Goal: Task Accomplishment & Management: Complete application form

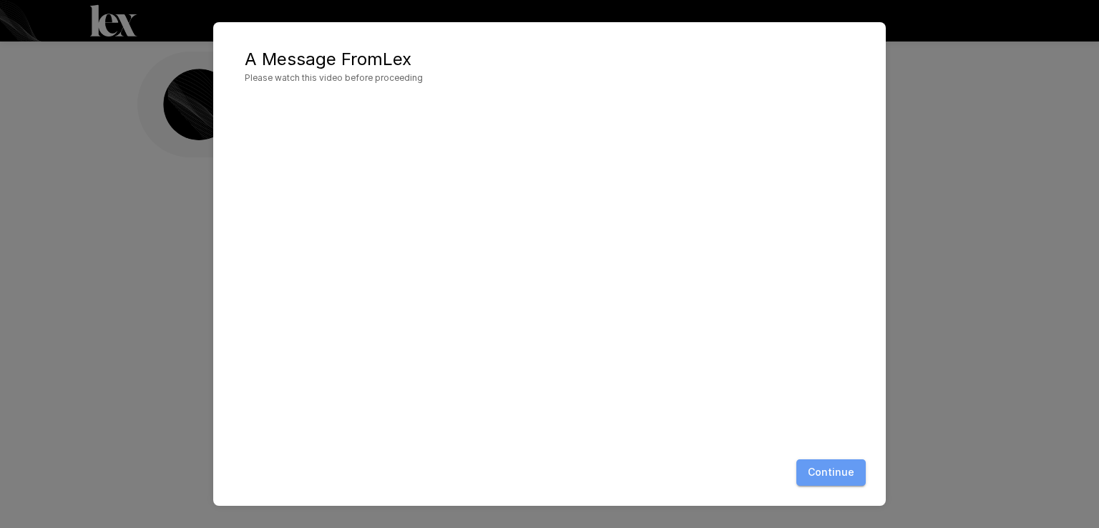
click at [839, 470] on button "Continue" at bounding box center [830, 472] width 69 height 26
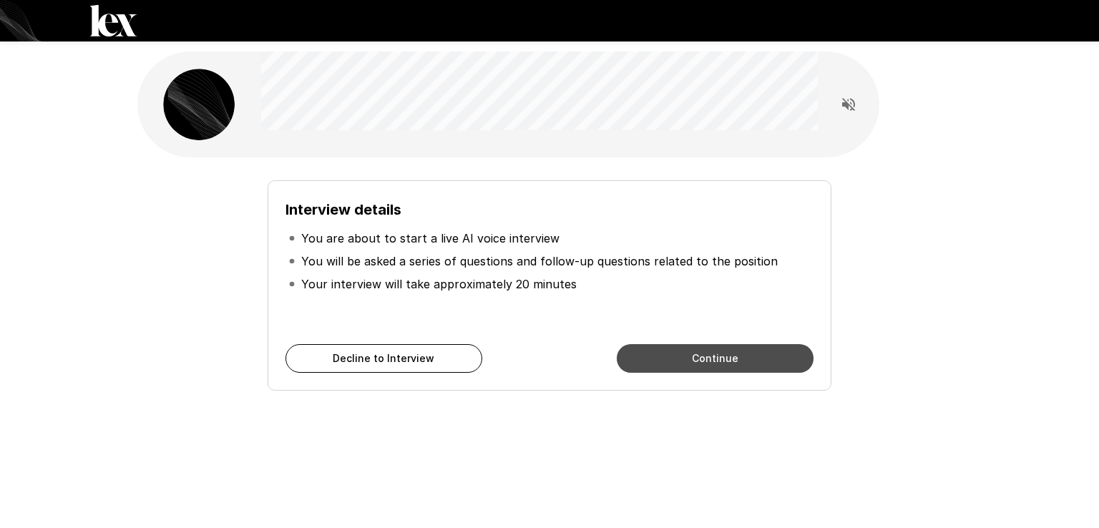
click at [752, 364] on button "Continue" at bounding box center [715, 358] width 197 height 29
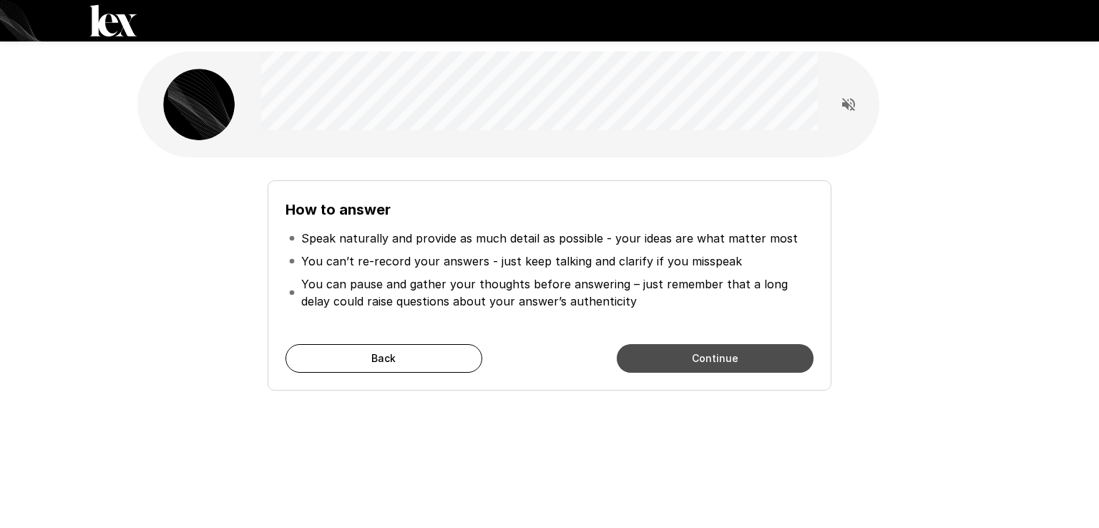
click at [706, 363] on button "Continue" at bounding box center [715, 358] width 197 height 29
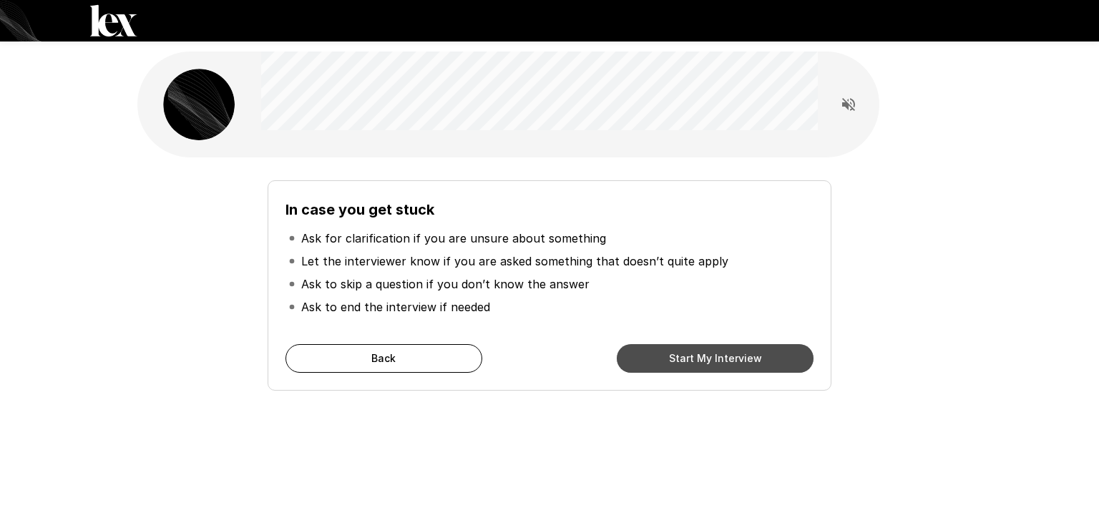
click at [706, 363] on button "Start My Interview" at bounding box center [715, 358] width 197 height 29
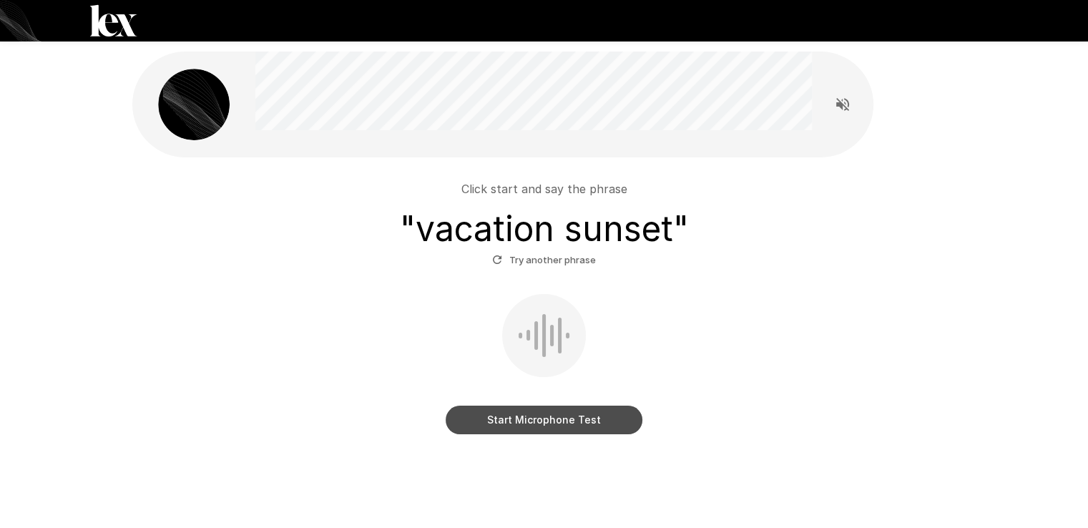
click at [507, 416] on button "Start Microphone Test" at bounding box center [544, 420] width 197 height 29
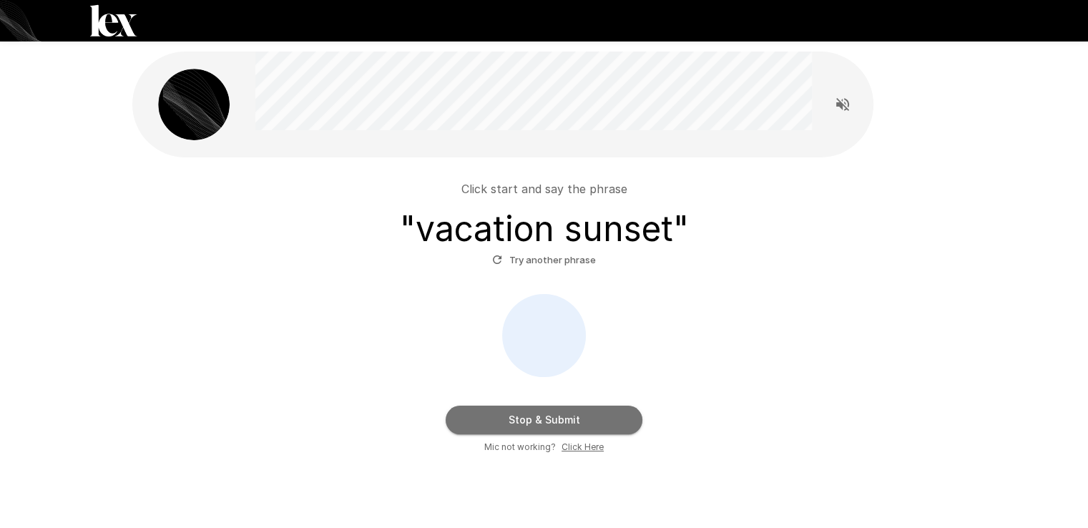
click at [532, 420] on button "Stop & Submit" at bounding box center [544, 420] width 197 height 29
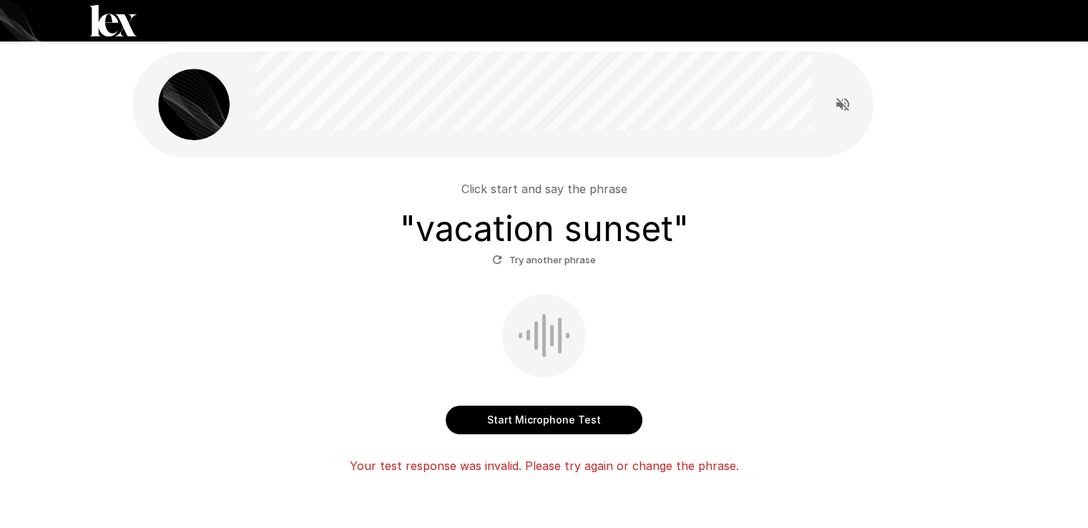
click at [532, 420] on button "Start Microphone Test" at bounding box center [544, 420] width 197 height 29
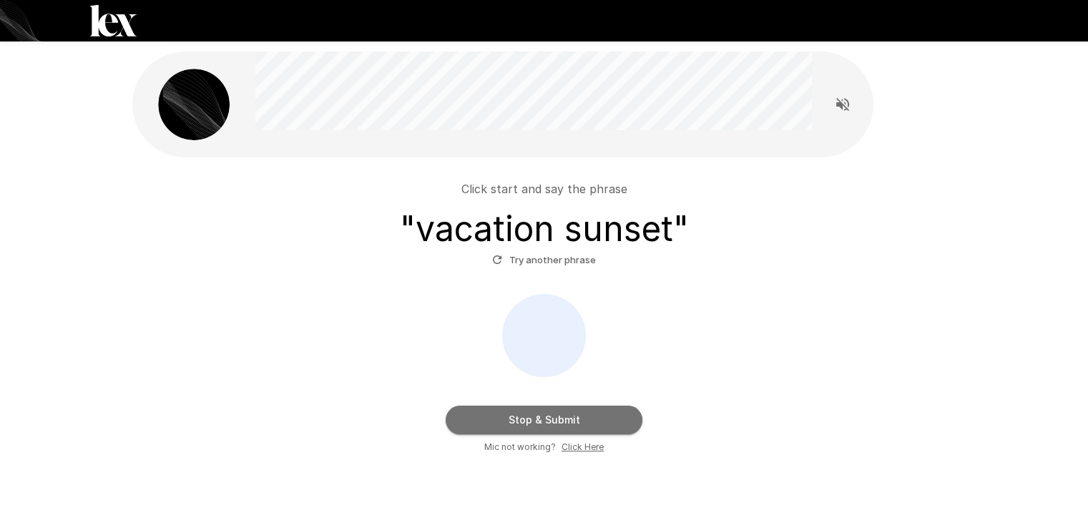
click at [532, 420] on button "Stop & Submit" at bounding box center [544, 420] width 197 height 29
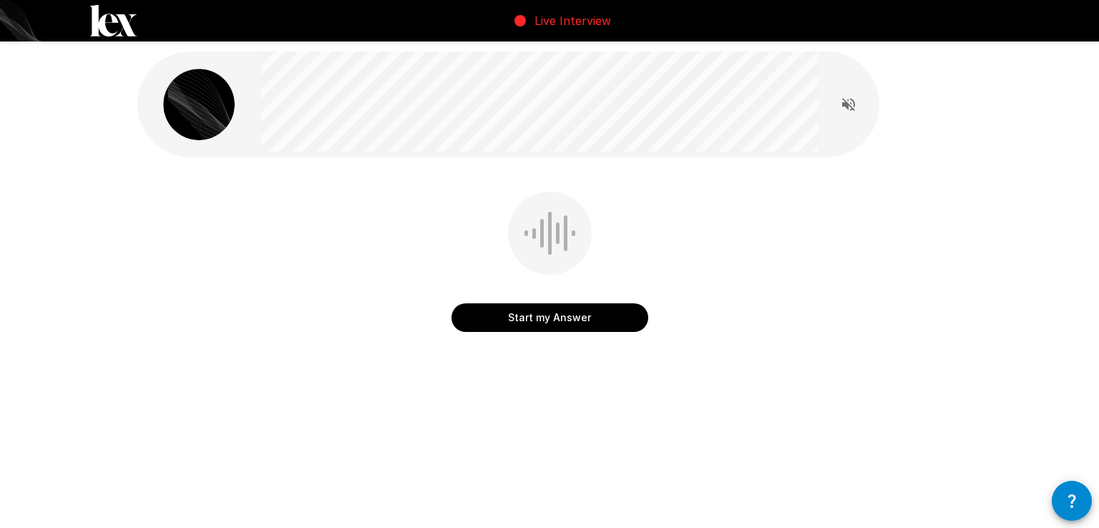
click at [558, 321] on button "Start my Answer" at bounding box center [549, 317] width 197 height 29
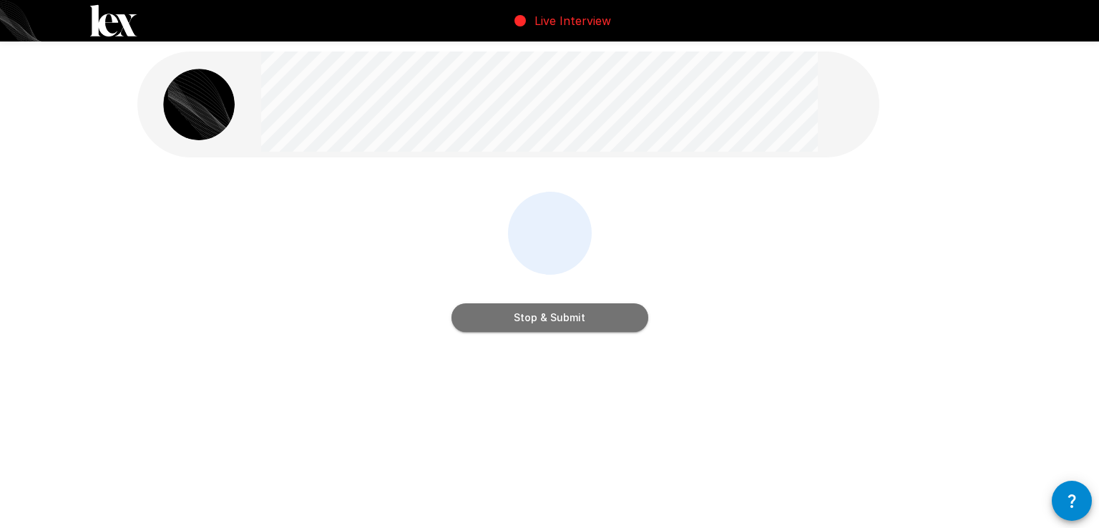
click at [558, 321] on button "Stop & Submit" at bounding box center [549, 317] width 197 height 29
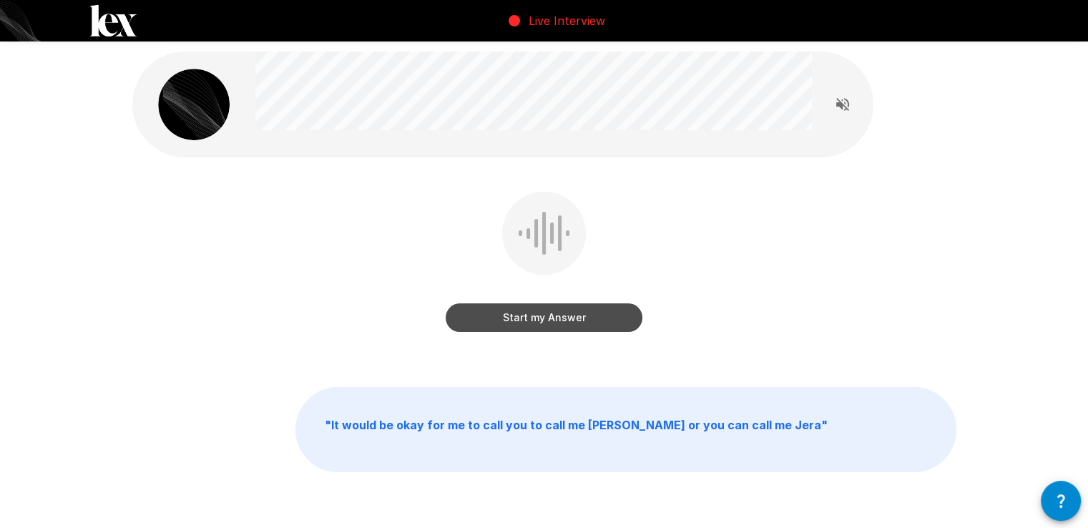
click at [555, 314] on button "Start my Answer" at bounding box center [544, 317] width 197 height 29
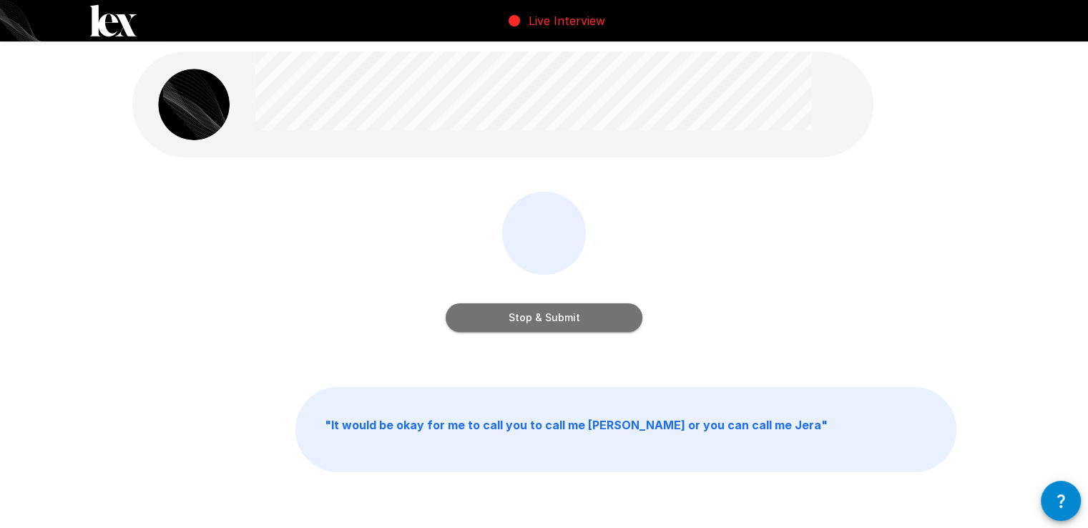
click at [555, 314] on button "Stop & Submit" at bounding box center [544, 317] width 197 height 29
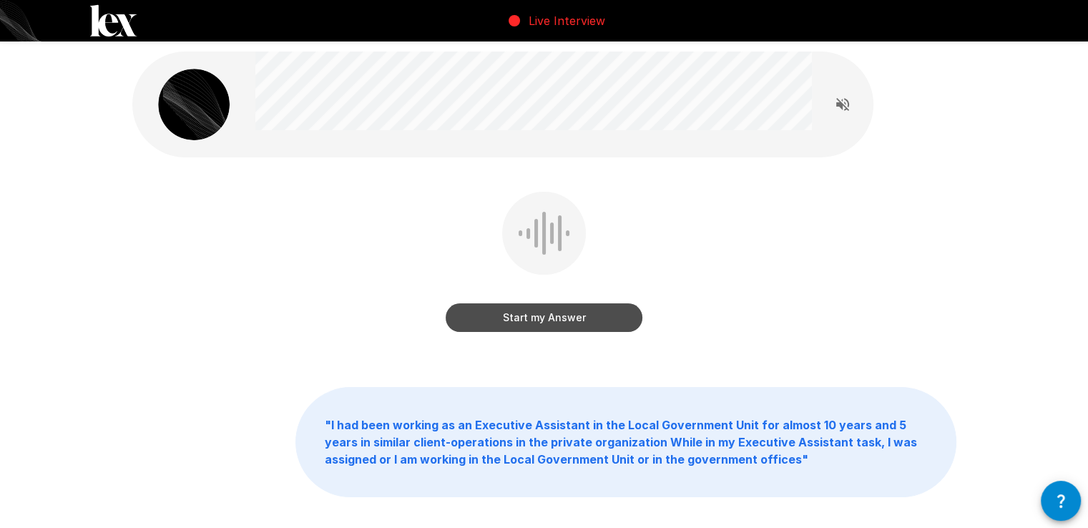
click at [537, 316] on button "Start my Answer" at bounding box center [544, 317] width 197 height 29
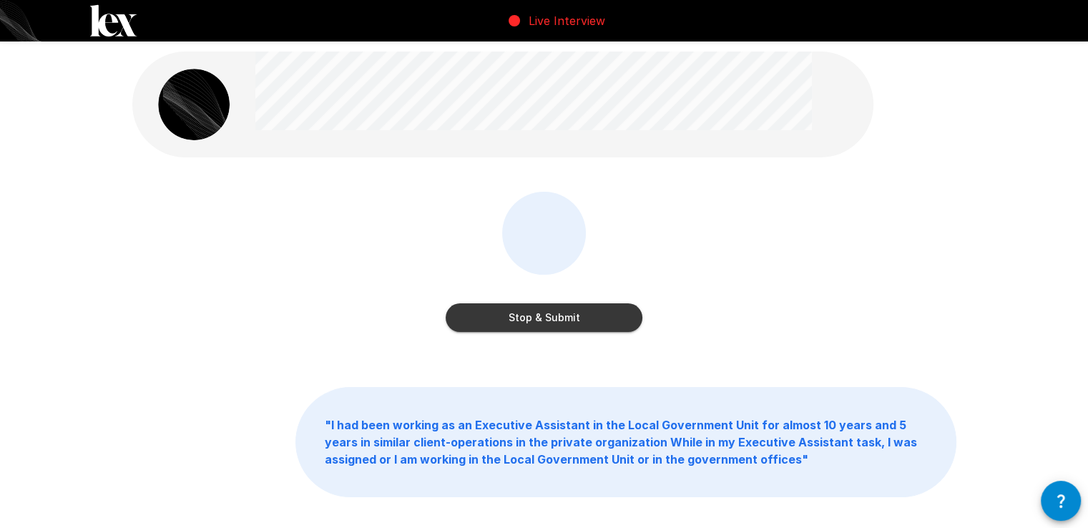
click at [537, 316] on button "Stop & Submit" at bounding box center [544, 317] width 197 height 29
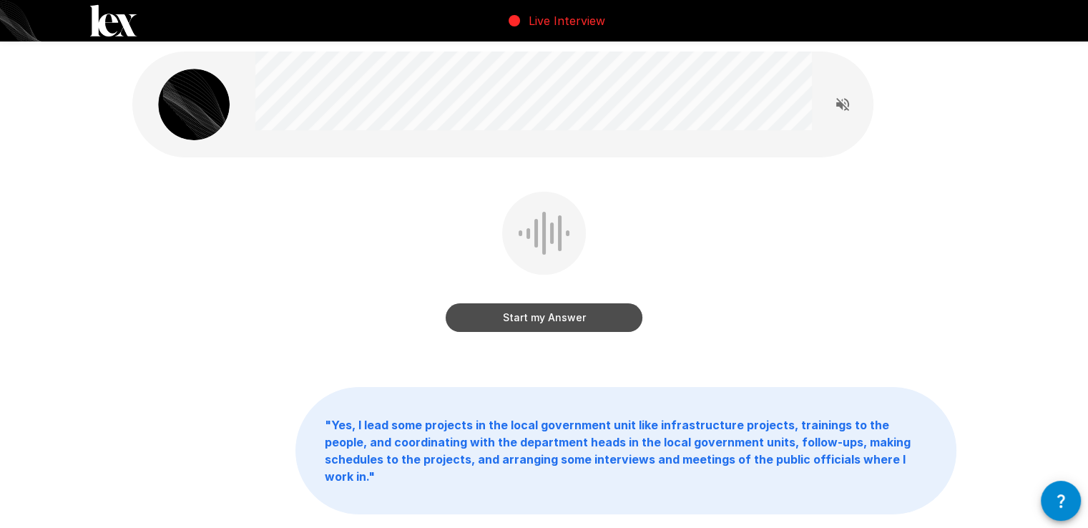
click at [586, 314] on button "Start my Answer" at bounding box center [544, 317] width 197 height 29
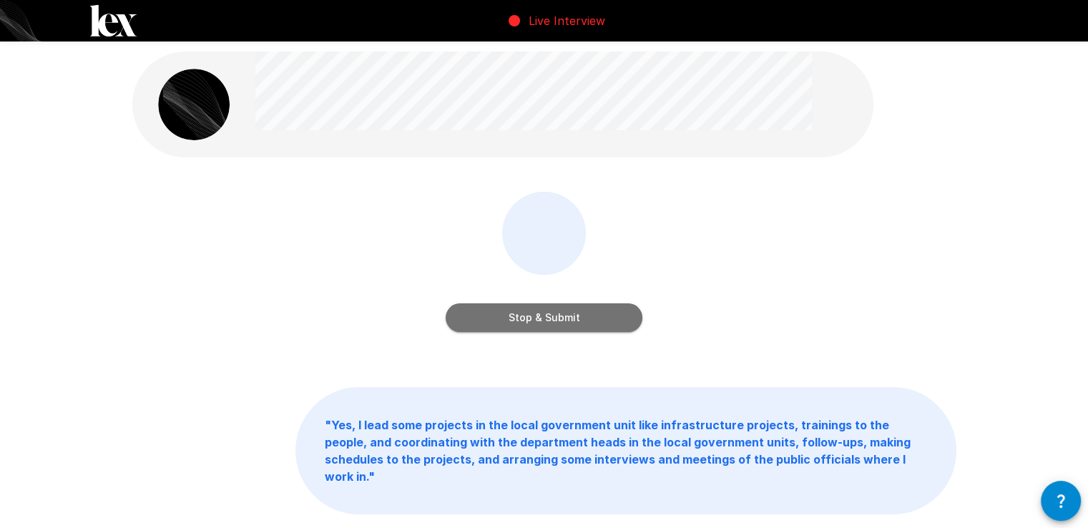
click at [586, 314] on button "Stop & Submit" at bounding box center [544, 317] width 197 height 29
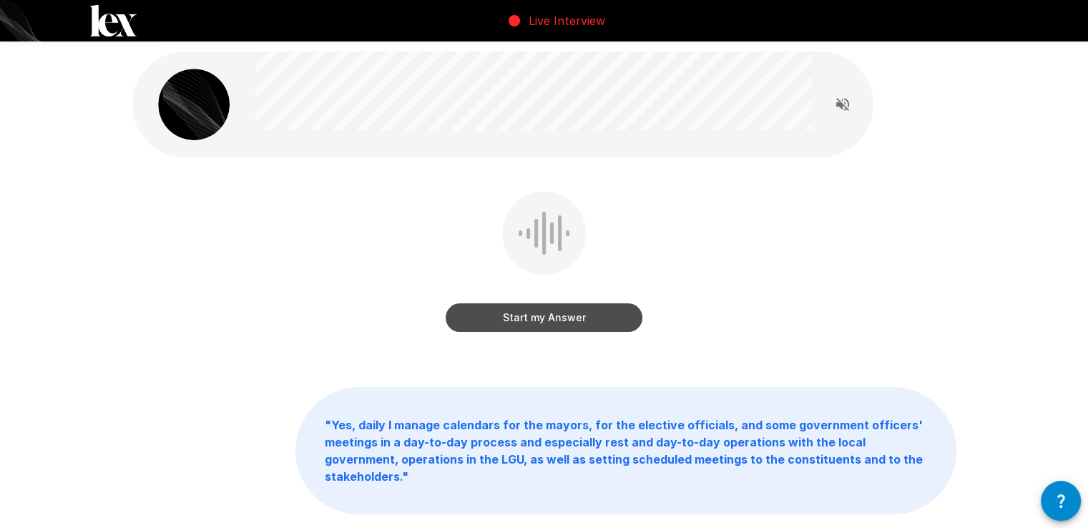
click at [556, 316] on button "Start my Answer" at bounding box center [544, 317] width 197 height 29
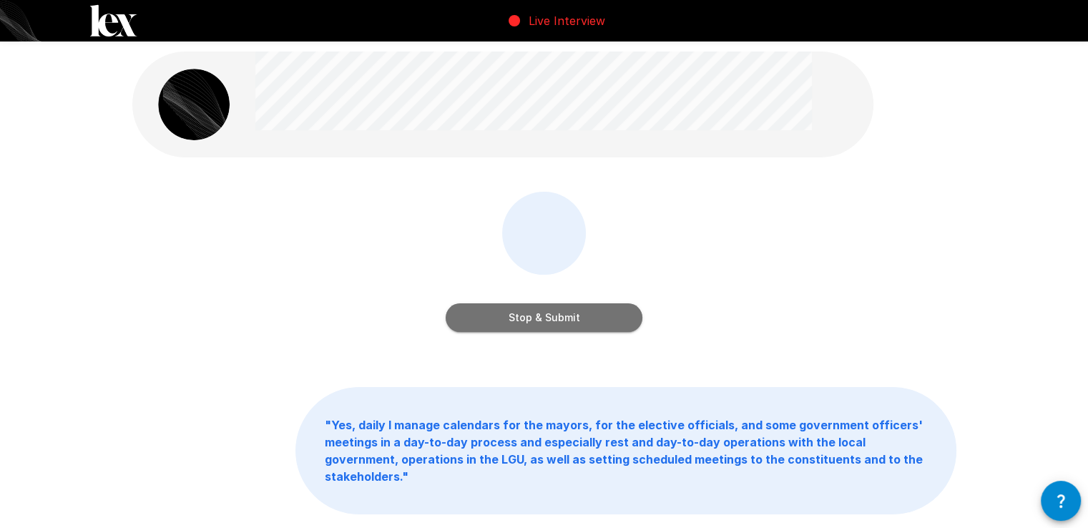
click at [556, 316] on button "Stop & Submit" at bounding box center [544, 317] width 197 height 29
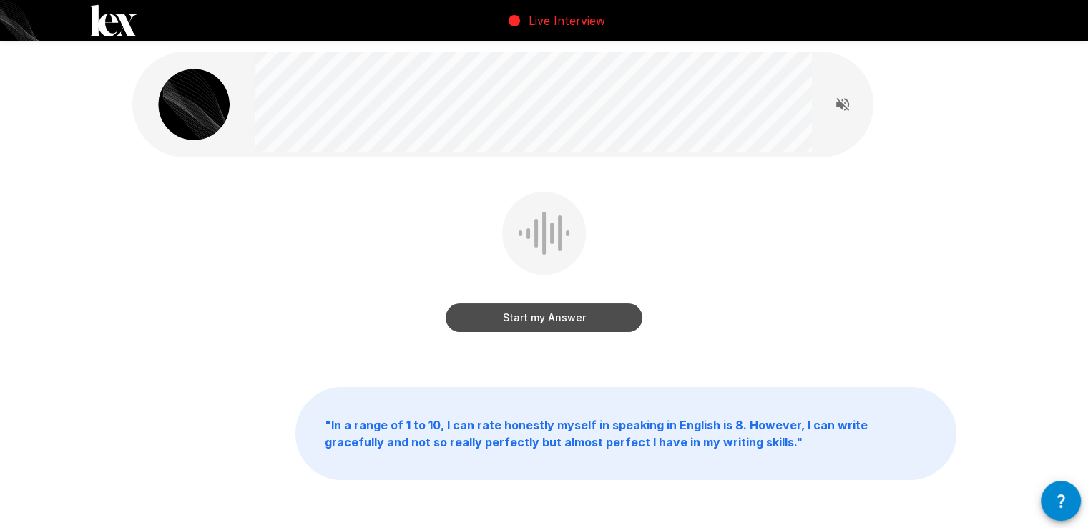
click at [556, 316] on button "Start my Answer" at bounding box center [544, 317] width 197 height 29
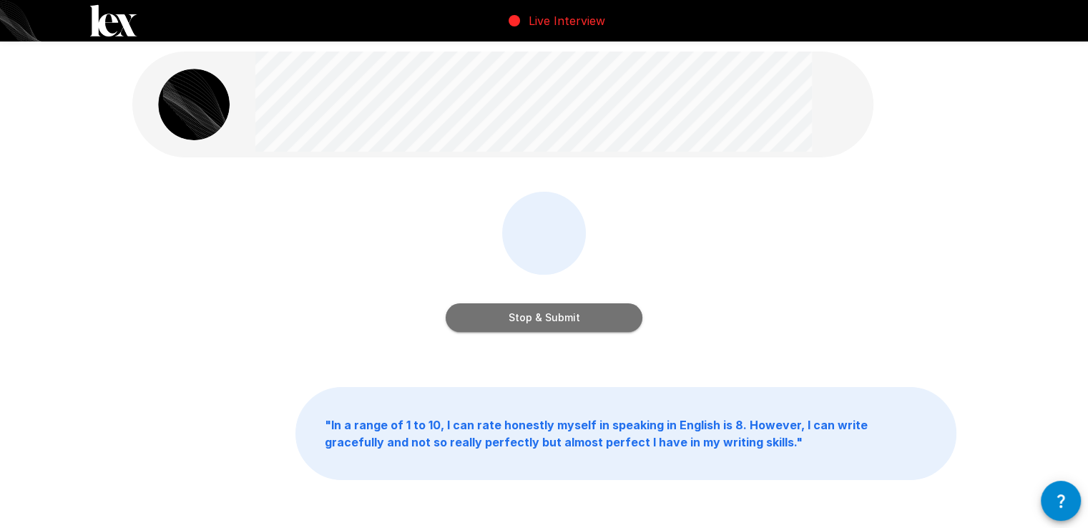
click at [556, 316] on button "Stop & Submit" at bounding box center [544, 317] width 197 height 29
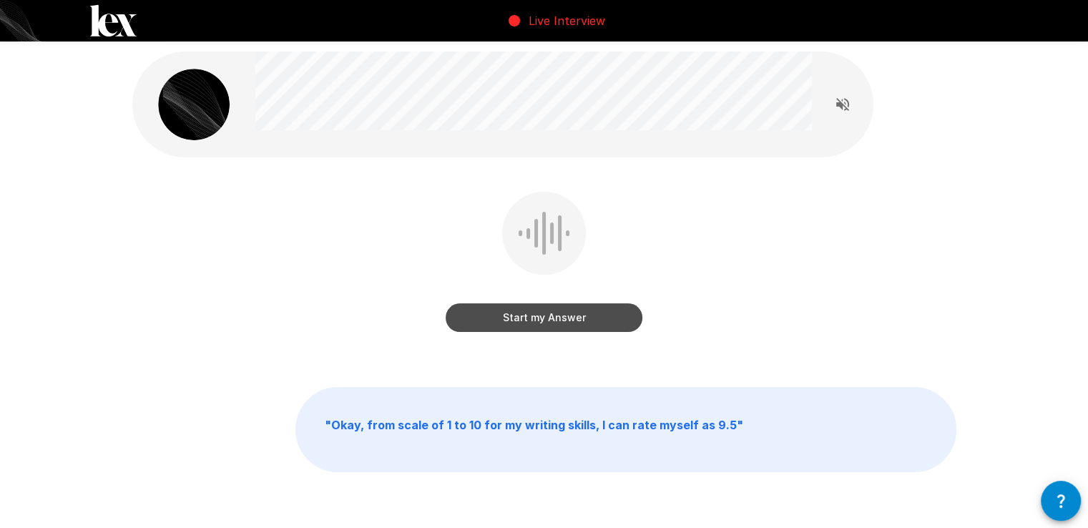
click at [556, 316] on button "Start my Answer" at bounding box center [544, 317] width 197 height 29
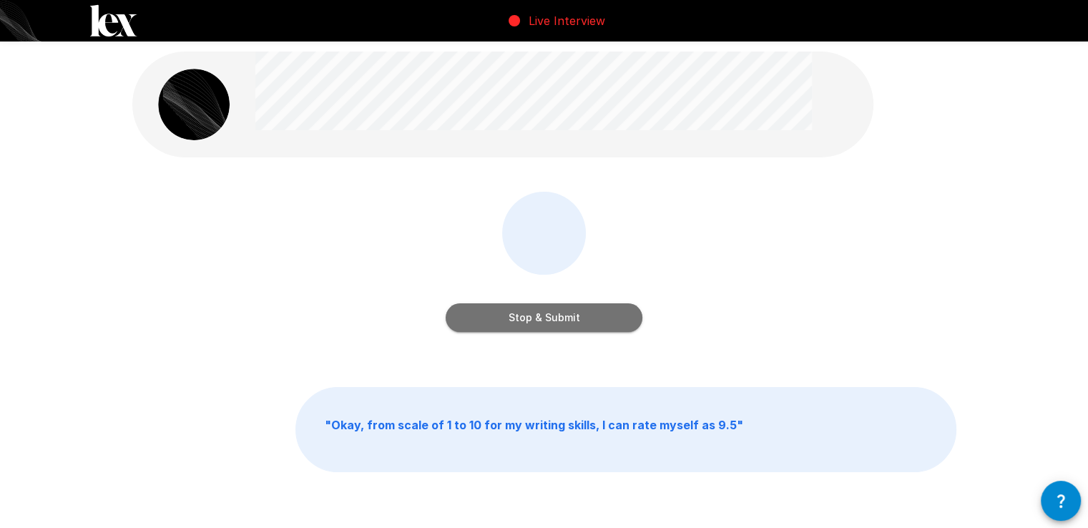
click at [556, 316] on button "Stop & Submit" at bounding box center [544, 317] width 197 height 29
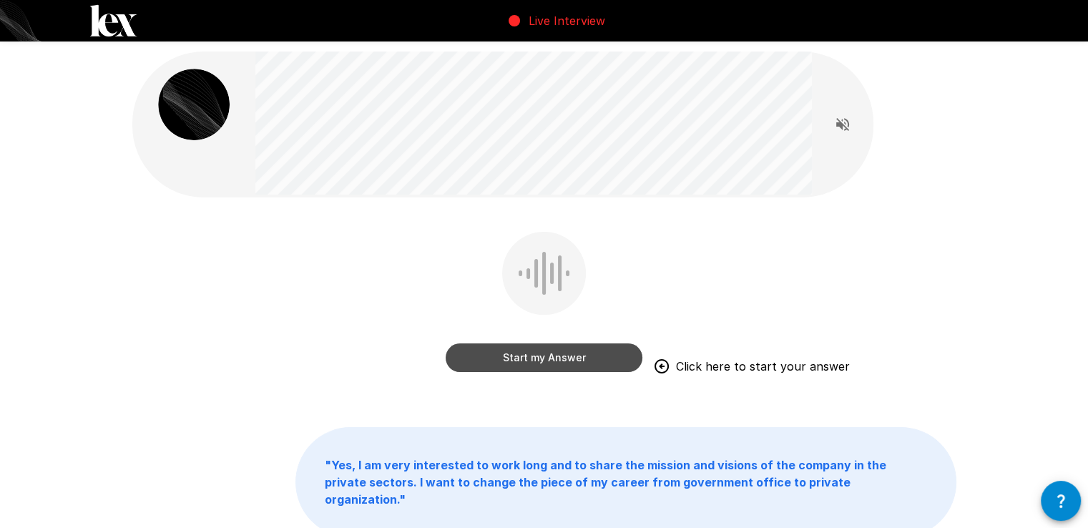
click at [544, 363] on button "Start my Answer" at bounding box center [544, 357] width 197 height 29
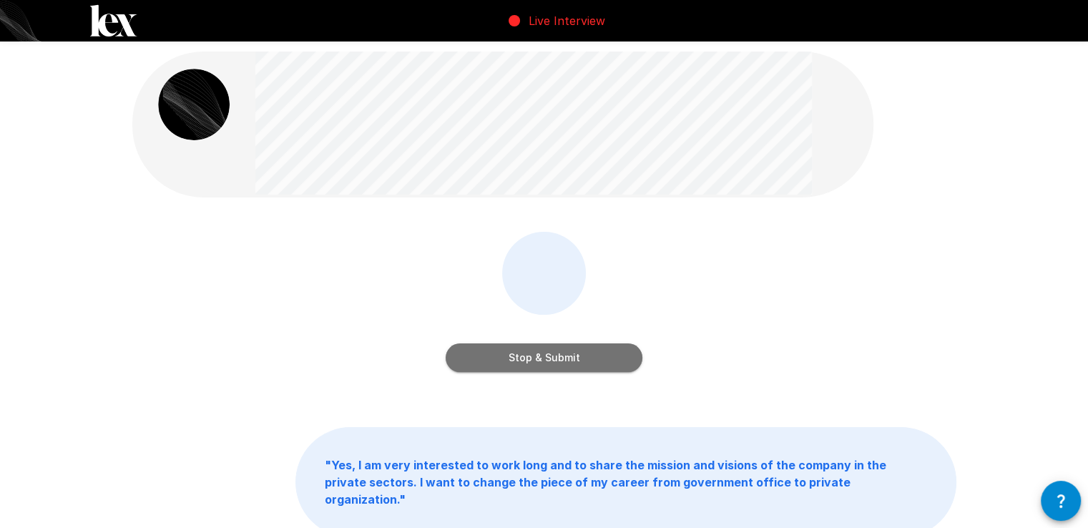
click at [544, 363] on button "Stop & Submit" at bounding box center [544, 357] width 197 height 29
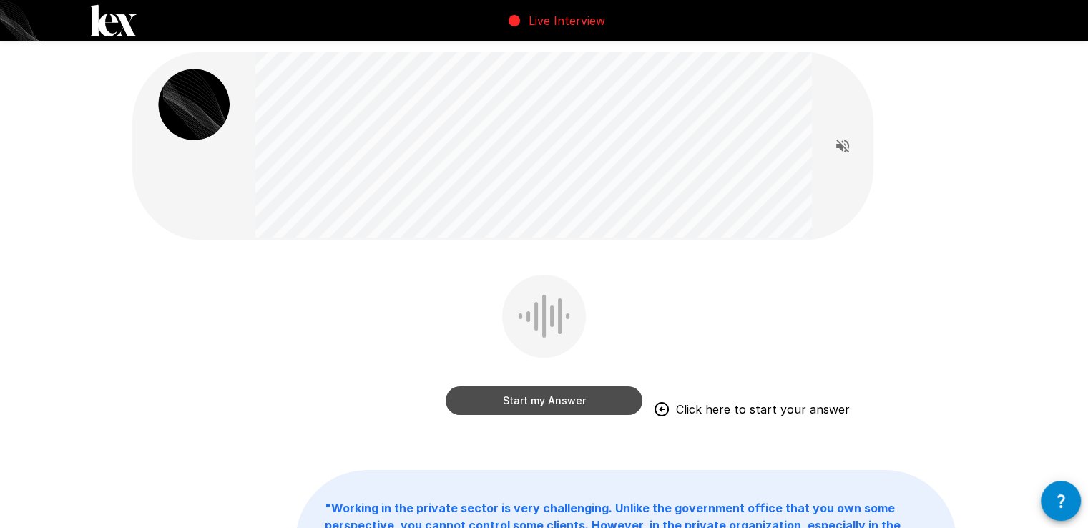
click at [544, 399] on button "Start my Answer" at bounding box center [544, 400] width 197 height 29
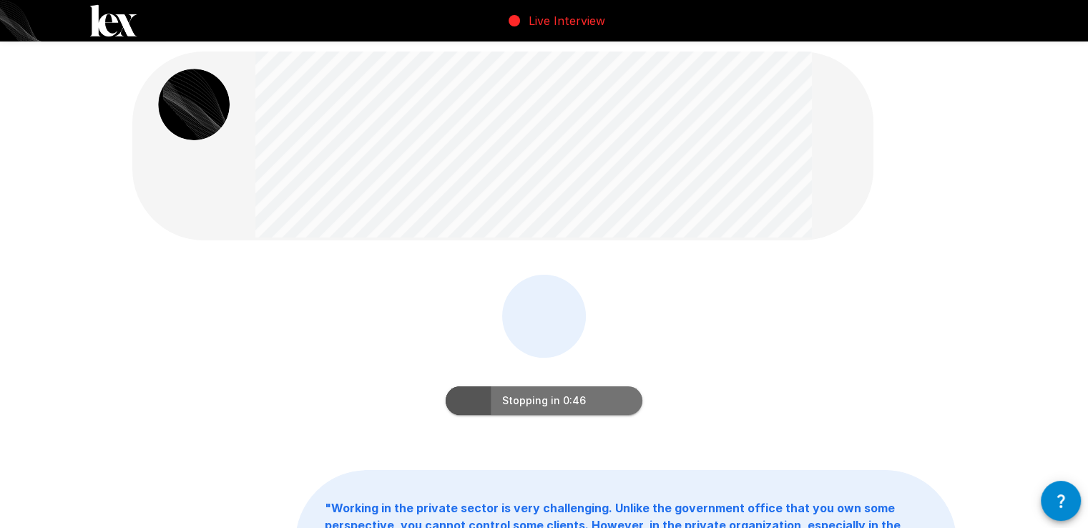
click at [561, 403] on button "Stopping in 0:46" at bounding box center [544, 400] width 197 height 29
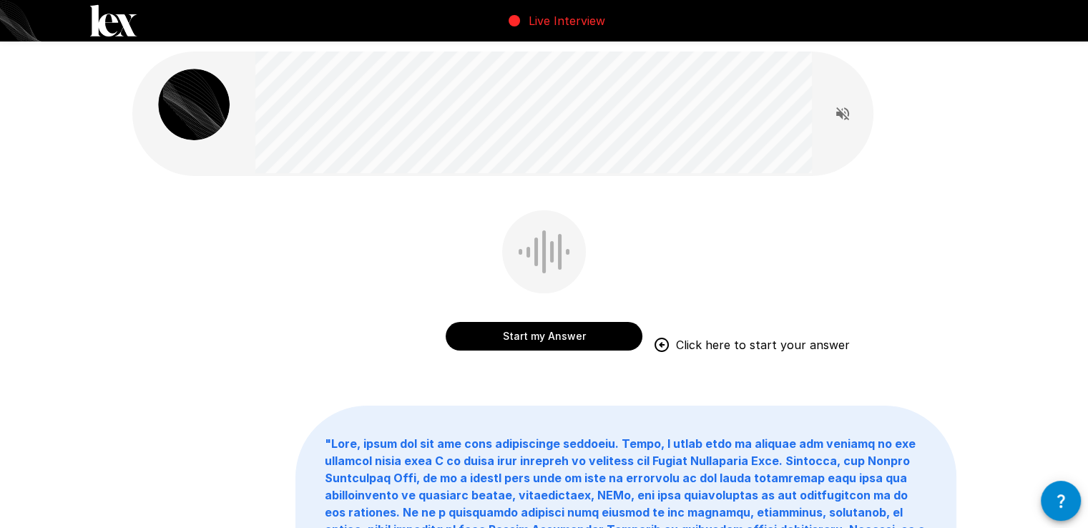
click at [550, 334] on button "Start my Answer" at bounding box center [544, 336] width 197 height 29
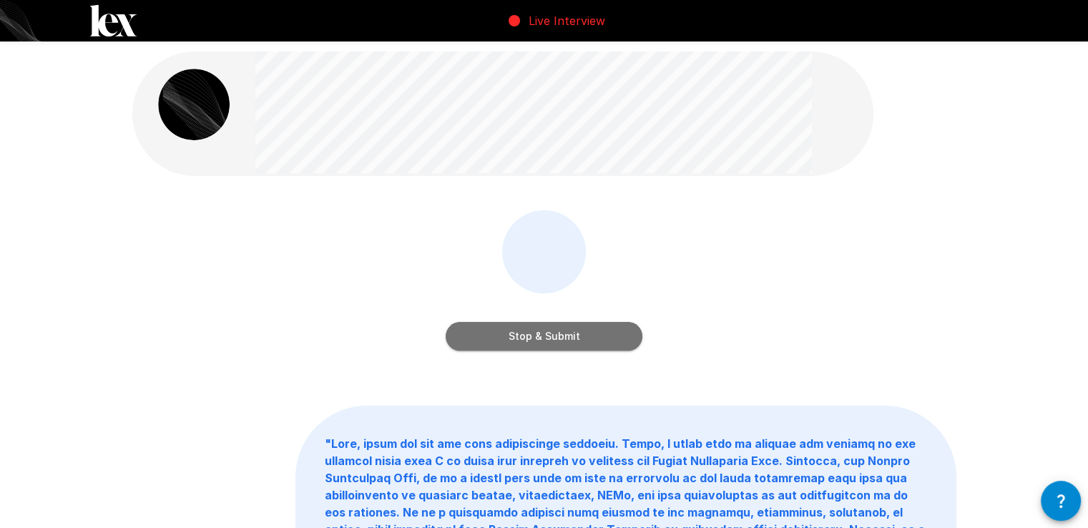
click at [558, 336] on button "Stop & Submit" at bounding box center [544, 336] width 197 height 29
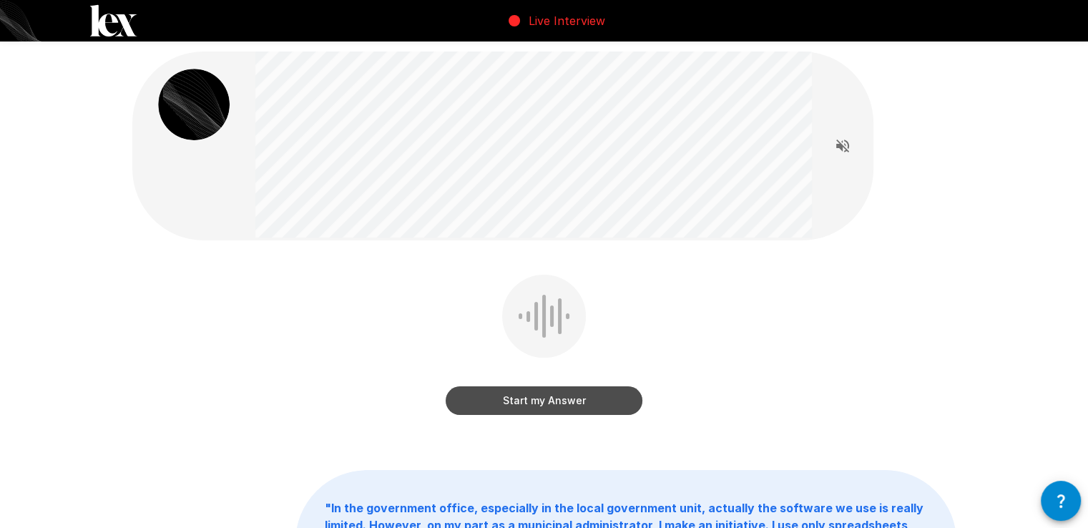
click at [537, 401] on button "Start my Answer" at bounding box center [544, 400] width 197 height 29
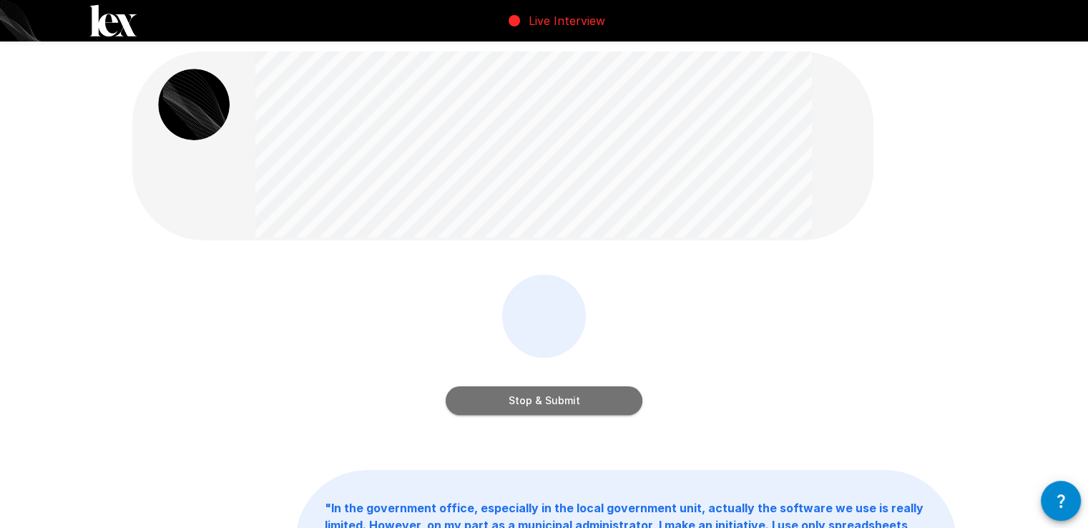
click at [524, 407] on button "Stop & Submit" at bounding box center [544, 400] width 197 height 29
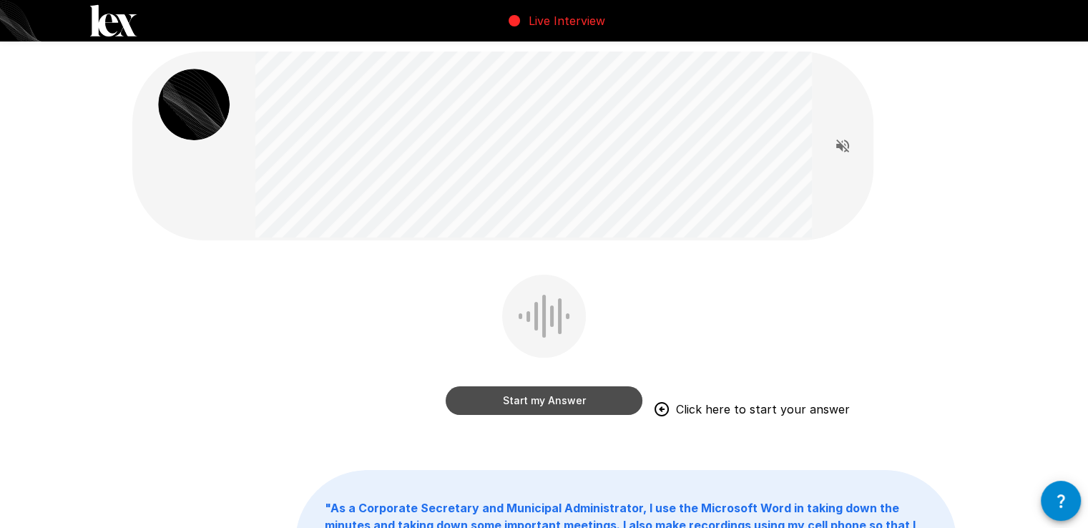
click at [579, 393] on button "Start my Answer" at bounding box center [544, 400] width 197 height 29
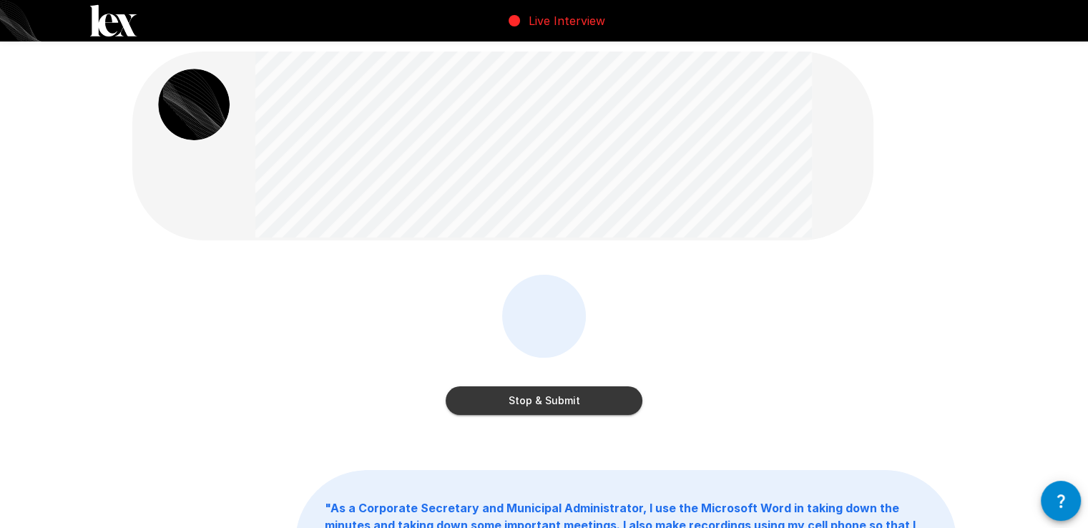
click at [587, 402] on button "Stop & Submit" at bounding box center [544, 400] width 197 height 29
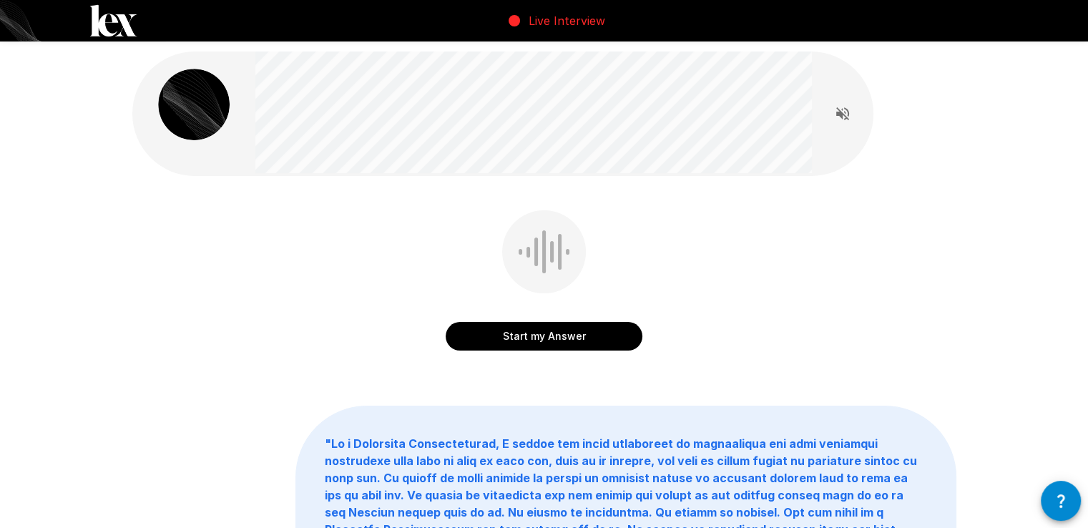
click at [589, 343] on button "Start my Answer" at bounding box center [544, 336] width 197 height 29
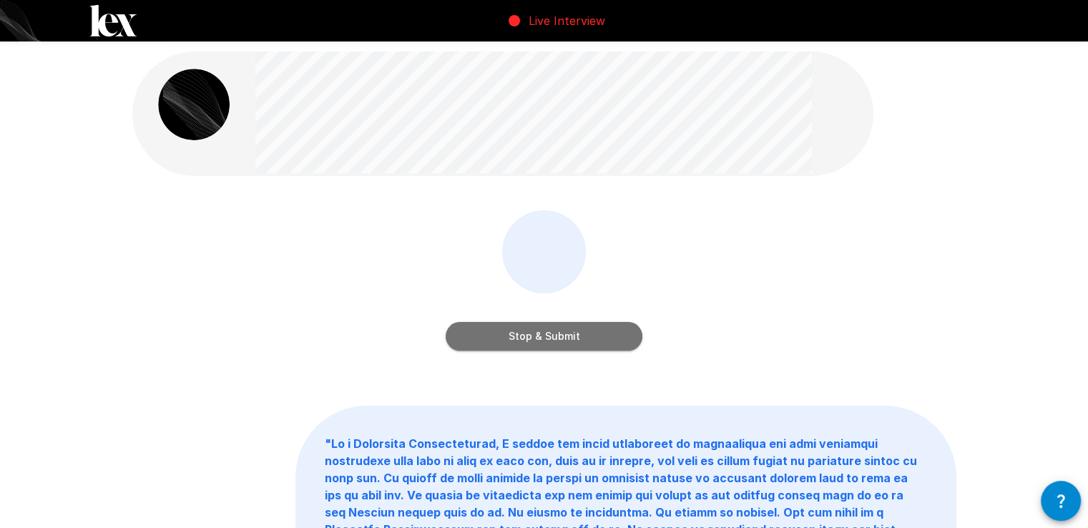
click at [582, 335] on button "Stop & Submit" at bounding box center [544, 336] width 197 height 29
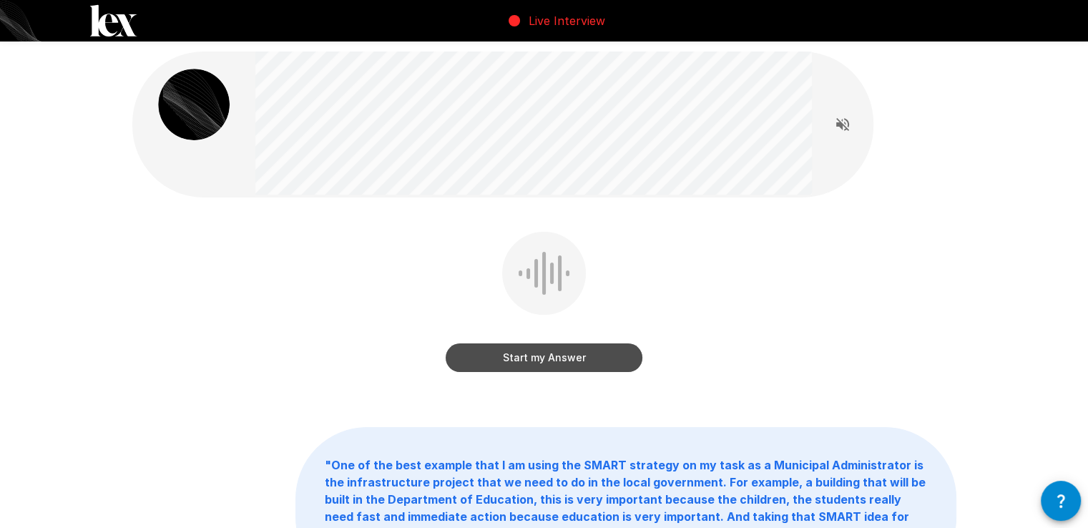
click at [573, 367] on button "Start my Answer" at bounding box center [544, 357] width 197 height 29
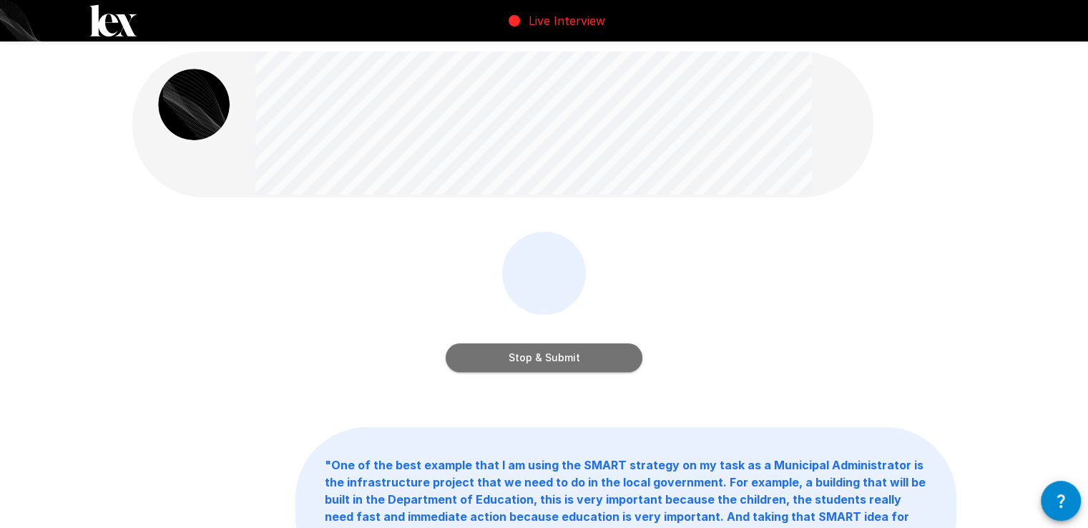
click at [572, 361] on button "Stop & Submit" at bounding box center [544, 357] width 197 height 29
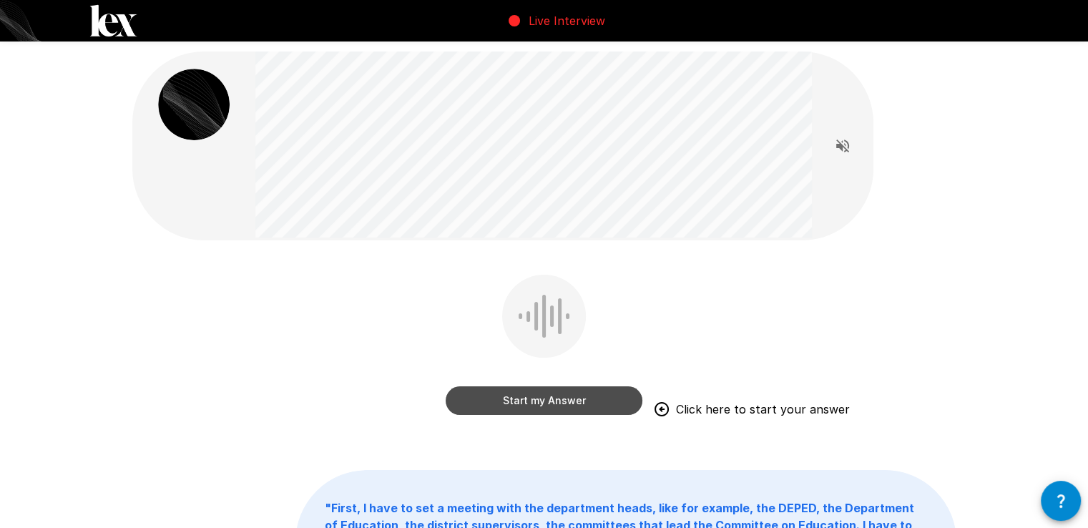
click at [522, 401] on button "Start my Answer" at bounding box center [544, 400] width 197 height 29
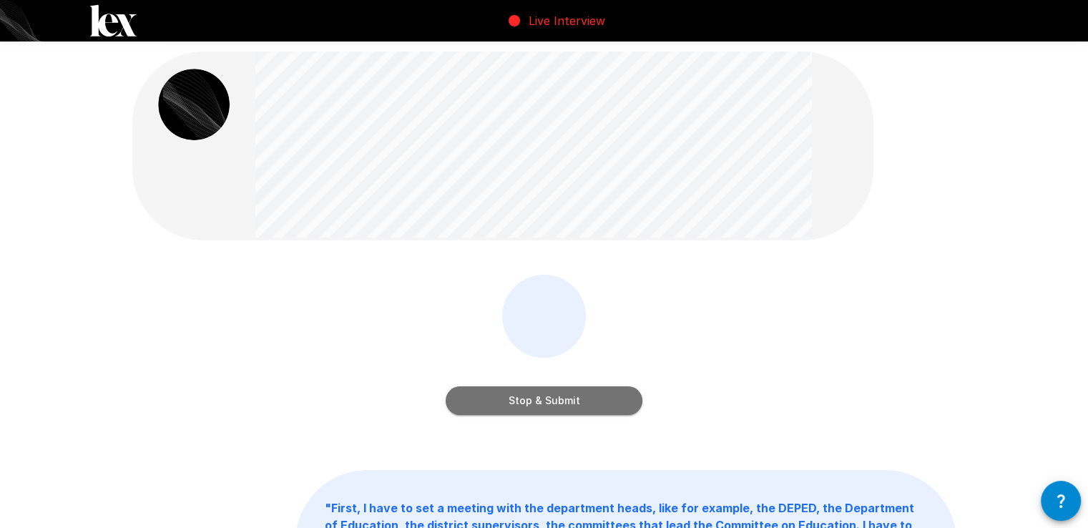
click at [557, 399] on button "Stop & Submit" at bounding box center [544, 400] width 197 height 29
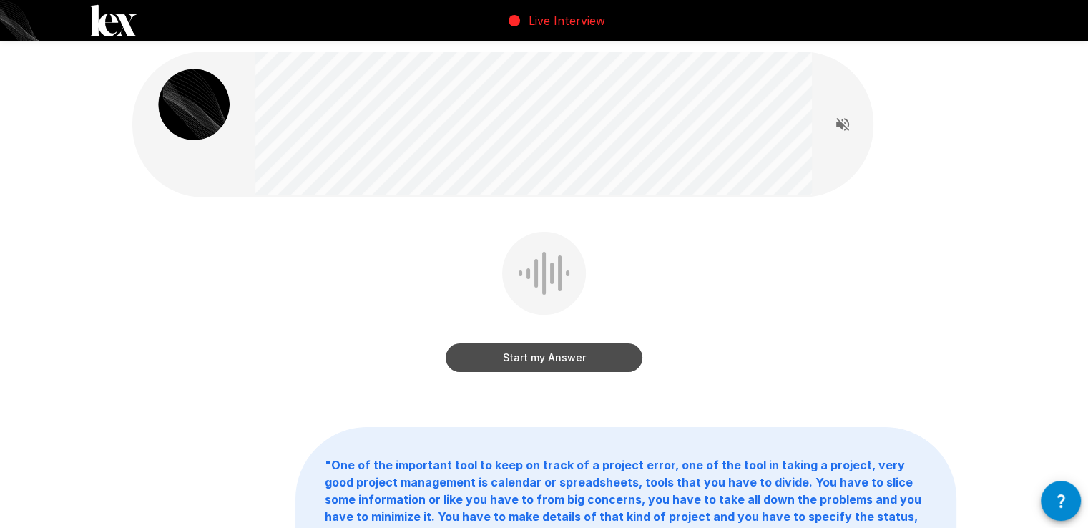
click at [558, 365] on button "Start my Answer" at bounding box center [544, 357] width 197 height 29
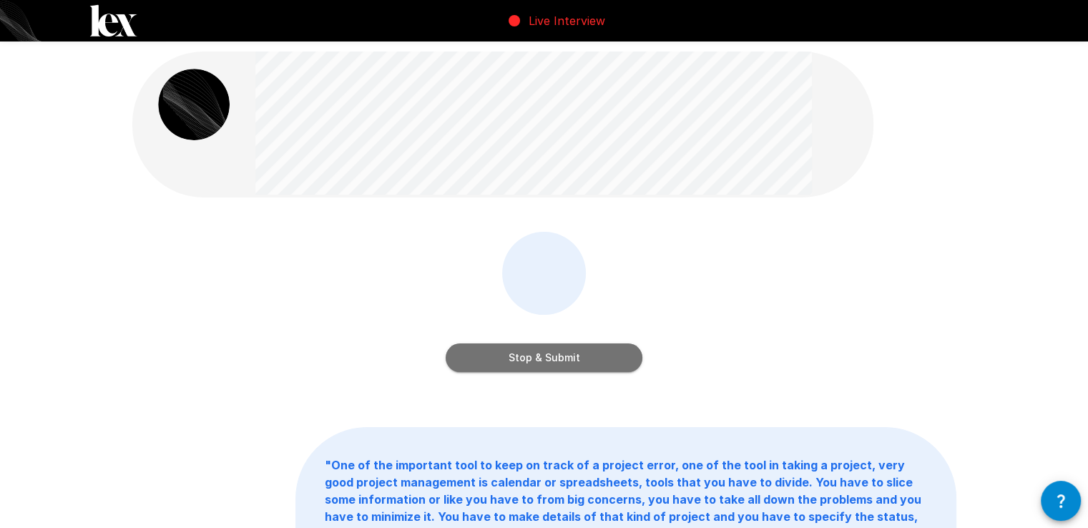
click at [558, 365] on button "Stop & Submit" at bounding box center [544, 357] width 197 height 29
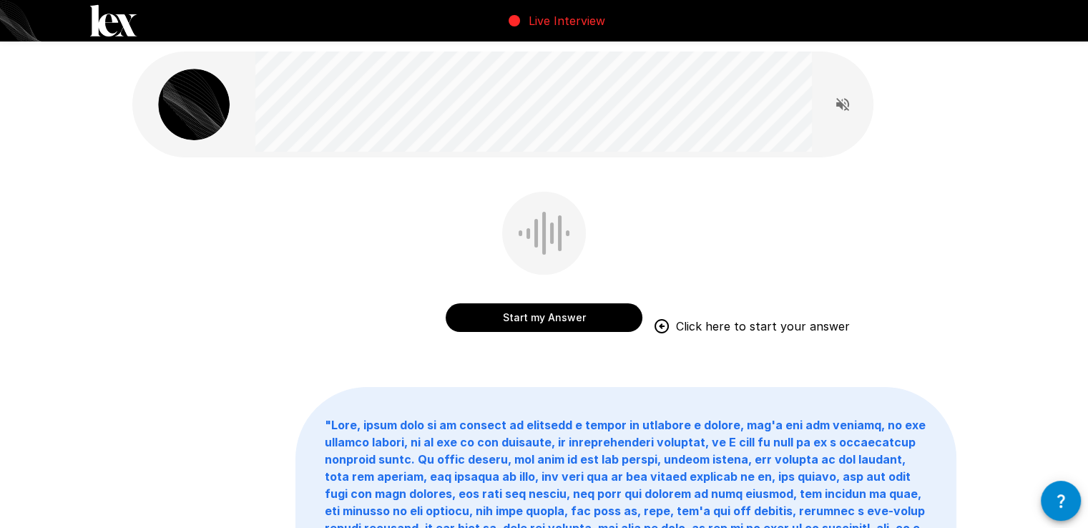
click at [575, 317] on button "Start my Answer" at bounding box center [544, 317] width 197 height 29
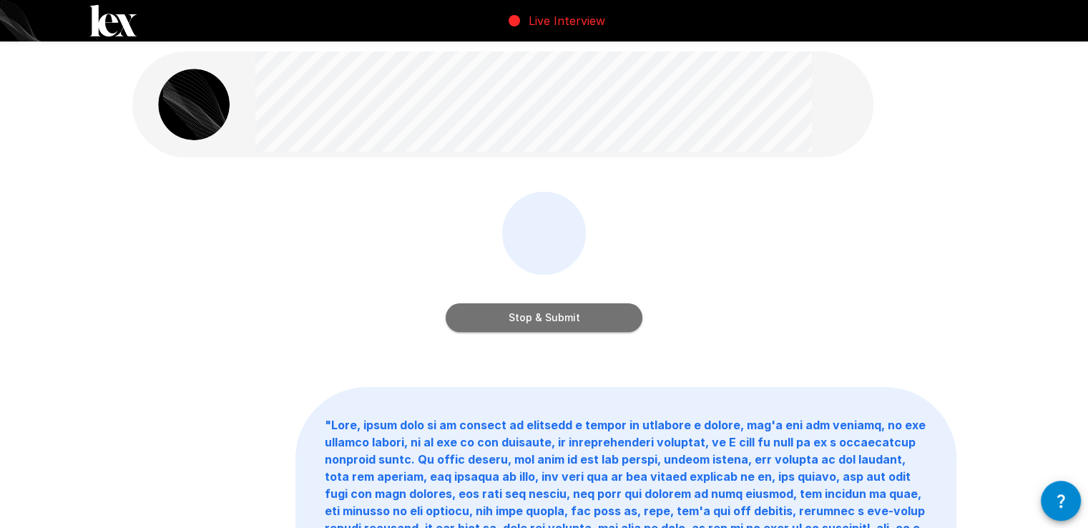
click at [575, 317] on button "Stop & Submit" at bounding box center [544, 317] width 197 height 29
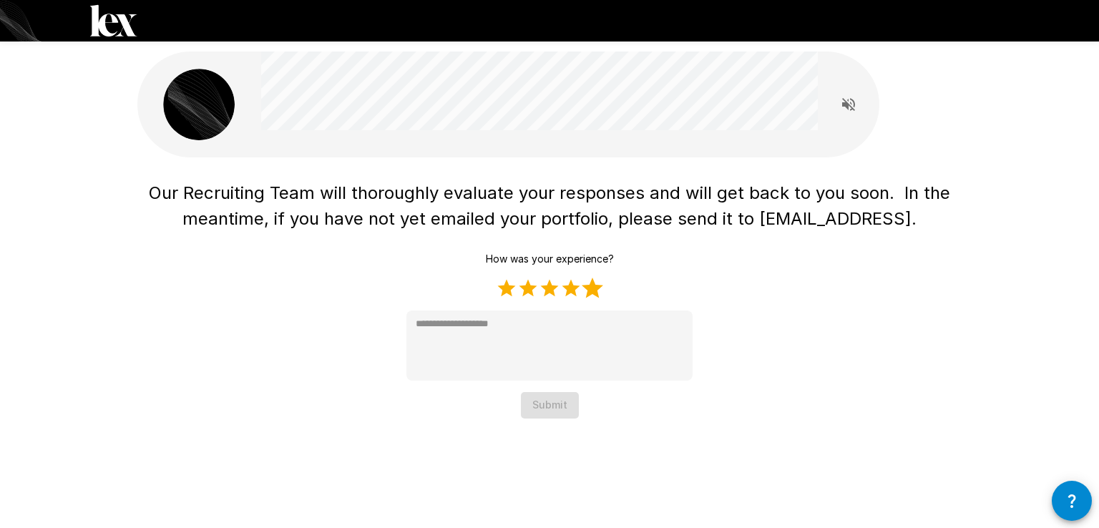
click at [585, 284] on label "5 Stars" at bounding box center [592, 288] width 21 height 21
type textarea "*"
click at [564, 401] on button "Submit" at bounding box center [550, 405] width 58 height 26
